Goal: Ask a question

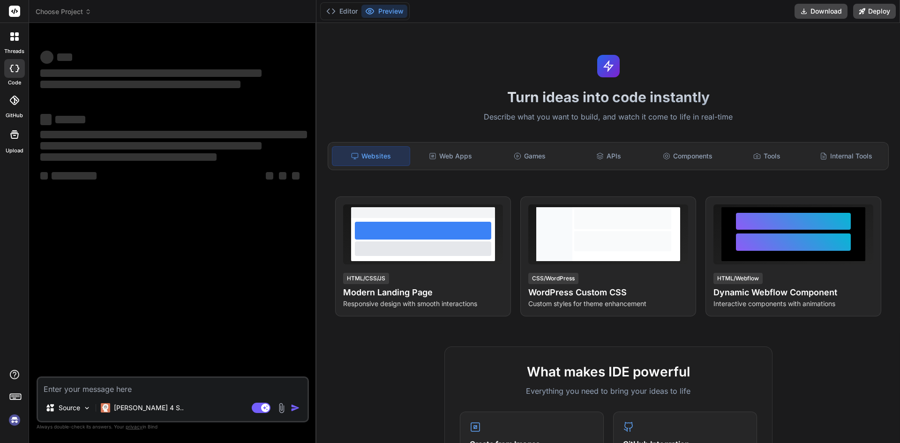
click at [140, 386] on textarea at bounding box center [172, 386] width 269 height 17
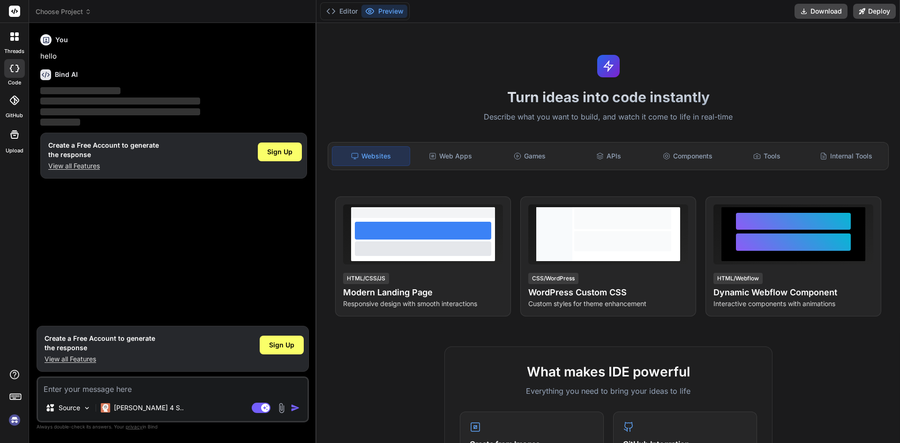
type textarea "x"
type textarea "<Autocomplete className='auto-search w-100' id="combo-box-demo" options={resutl…"
type textarea "x"
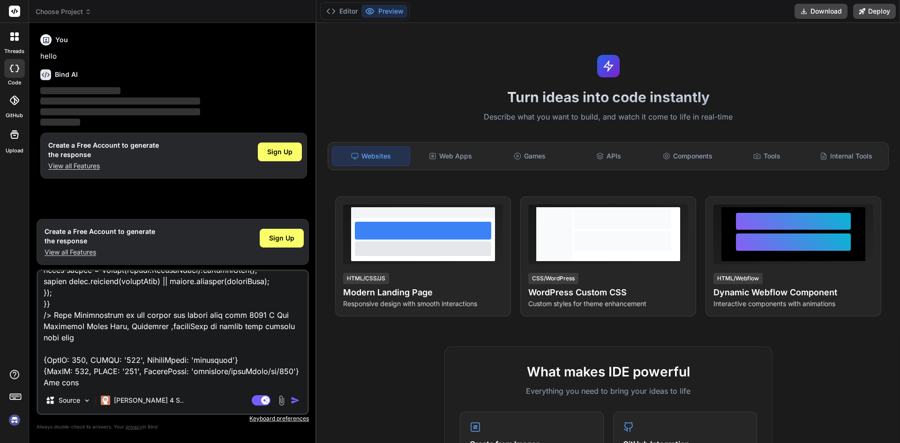
type textarea "<Autocomplete className='auto-search w-100' id="combo-box-demo" options={resutl…"
click at [293, 393] on div "Source Claude 4 S.." at bounding box center [172, 402] width 269 height 22
click at [294, 401] on img "button" at bounding box center [295, 400] width 9 height 9
click at [294, 400] on img "button" at bounding box center [295, 400] width 9 height 9
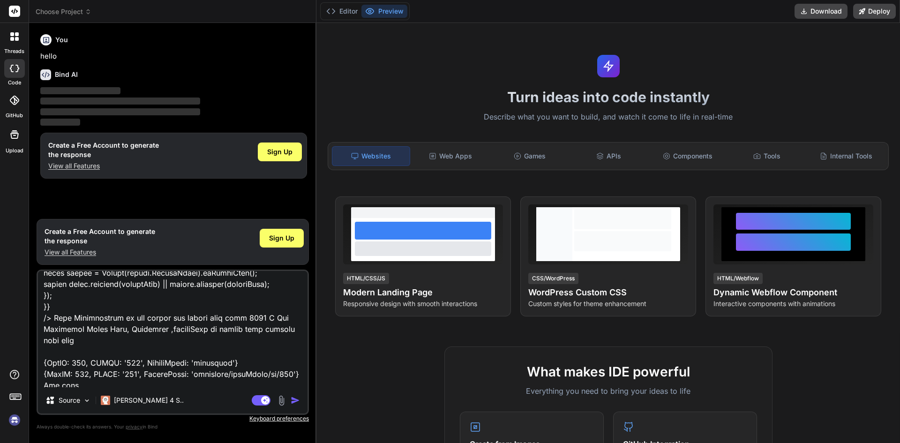
scroll to position [339, 0]
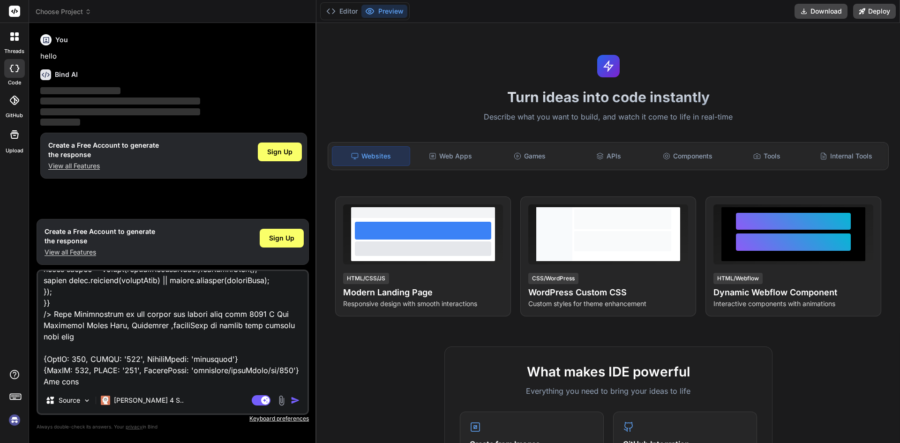
click at [296, 399] on img "button" at bounding box center [295, 400] width 9 height 9
